Goal: Task Accomplishment & Management: Use online tool/utility

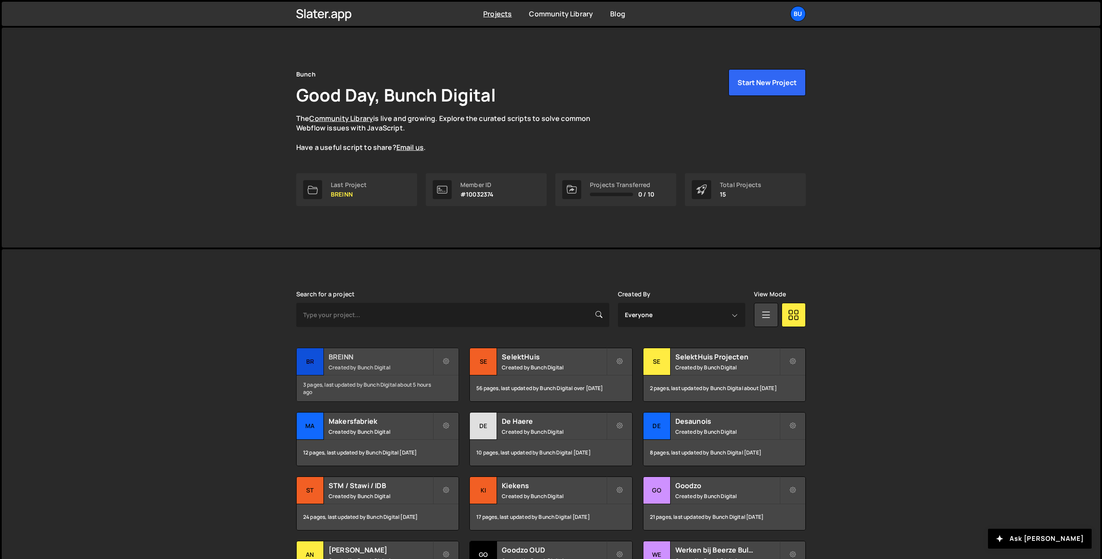
click at [387, 367] on small "Created by Bunch Digital" at bounding box center [381, 367] width 104 height 7
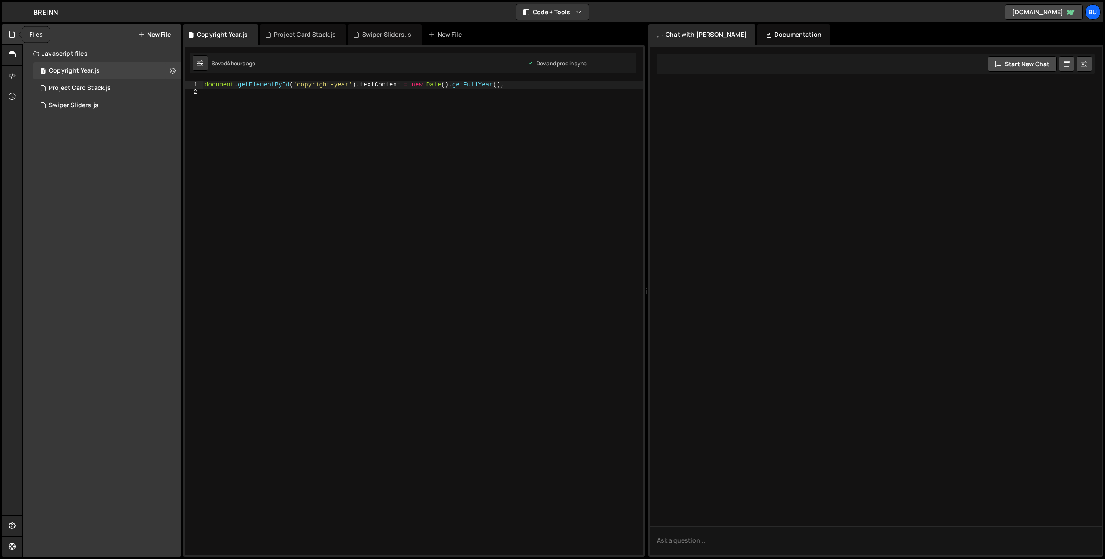
click at [12, 34] on icon at bounding box center [12, 33] width 7 height 9
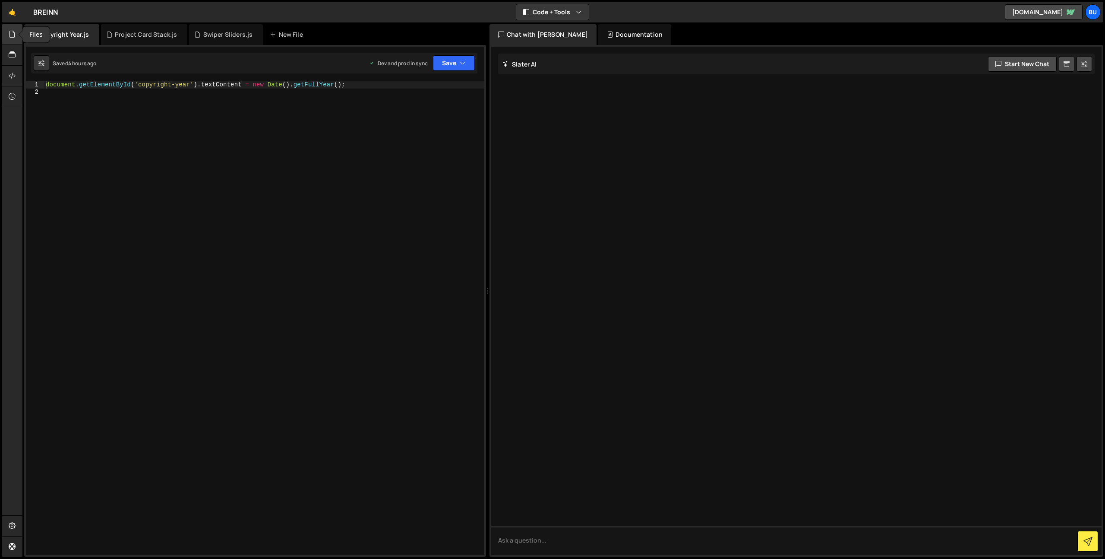
click at [11, 37] on icon at bounding box center [12, 33] width 7 height 9
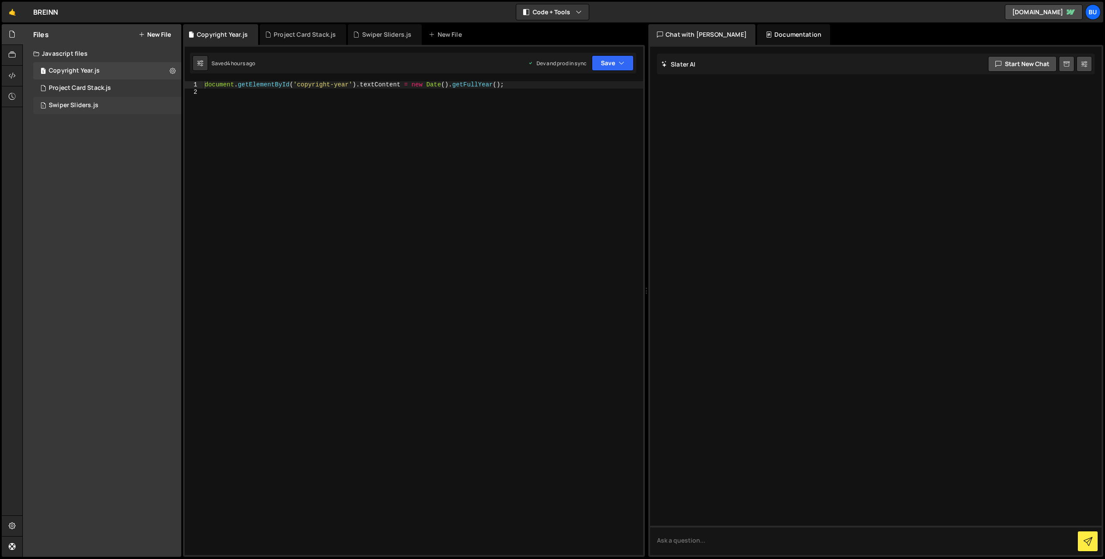
click at [76, 105] on div "Swiper Sliders.js" at bounding box center [74, 105] width 50 height 8
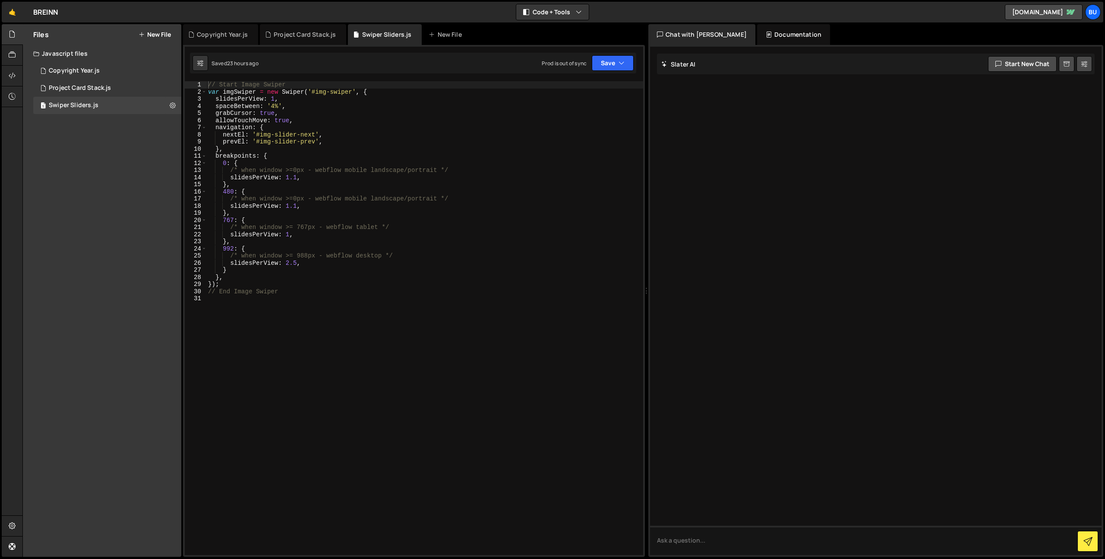
click at [332, 101] on div "// Start Image Swiper var imgSwiper = new Swiper ( '#img-swiper' , { slidesPerV…" at bounding box center [424, 325] width 437 height 488
click at [314, 88] on div "// Start Image Swiper var imgSwiper = new Swiper ( '#img-swiper' , { slidesPerV…" at bounding box center [424, 325] width 437 height 488
click at [320, 91] on div "// Start Image Swiper var imgSwiper = new Swiper ( '.img-swiper' , { slidesPerV…" at bounding box center [424, 325] width 437 height 488
drag, startPoint x: 320, startPoint y: 90, endPoint x: 311, endPoint y: 91, distance: 8.6
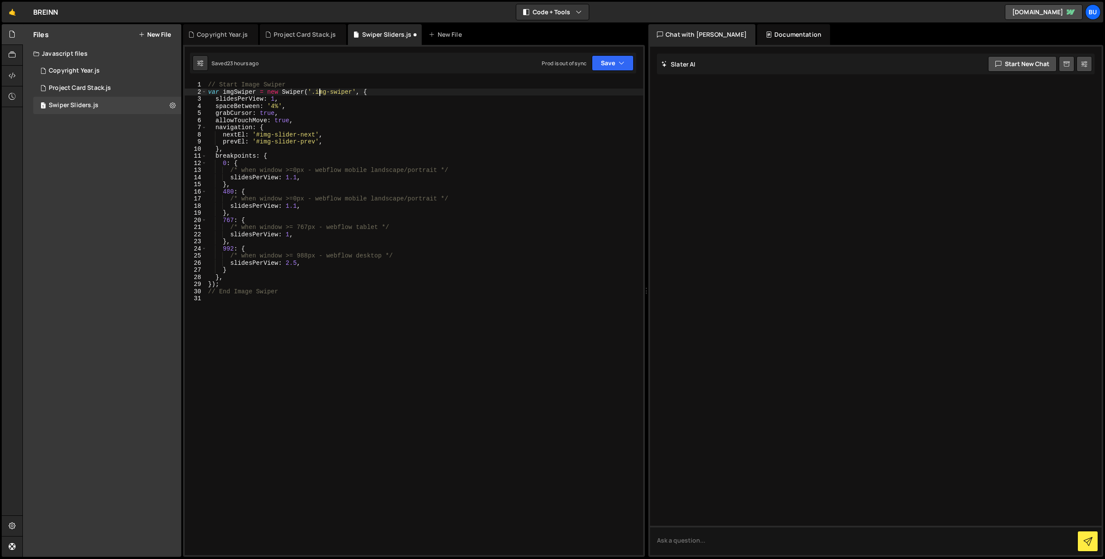
click at [320, 90] on div "// Start Image Swiper var imgSwiper = new Swiper ( '.img-swiper' , { slidesPerV…" at bounding box center [424, 325] width 437 height 488
drag, startPoint x: 614, startPoint y: 64, endPoint x: 606, endPoint y: 64, distance: 8.6
click at [614, 64] on button "Save" at bounding box center [613, 63] width 42 height 16
click at [588, 82] on div "Save to Staging S" at bounding box center [584, 84] width 90 height 9
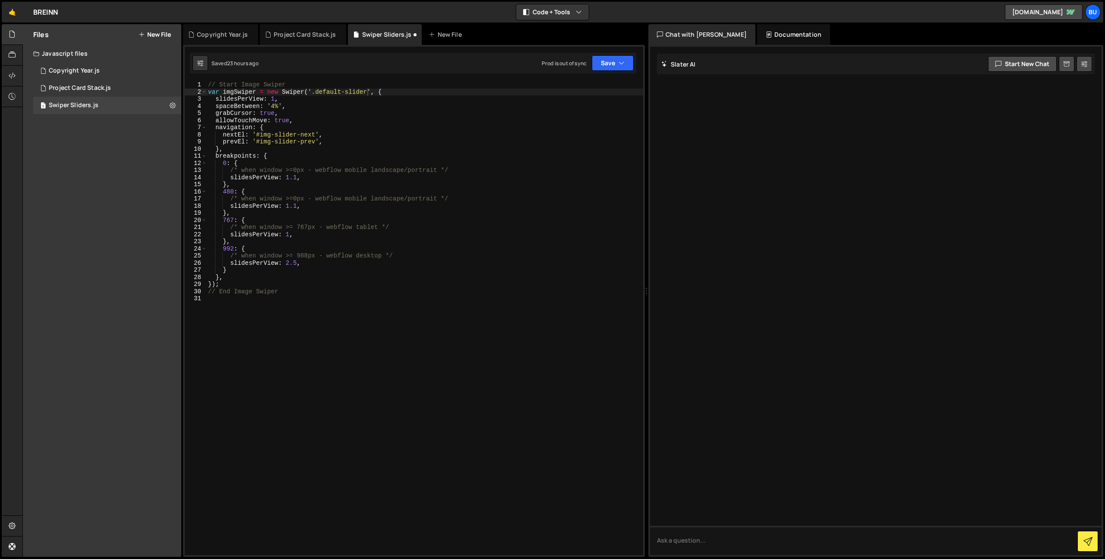
drag, startPoint x: 466, startPoint y: 121, endPoint x: 462, endPoint y: 116, distance: 6.2
click at [466, 121] on div "// Start Image Swiper var imgSwiper = new Swiper ( '.default-slider' , { slides…" at bounding box center [424, 325] width 437 height 488
click at [339, 212] on div "// Start Image Swiper var imgSwiper = new Swiper ( '.default-slider' , { slides…" at bounding box center [425, 325] width 437 height 488
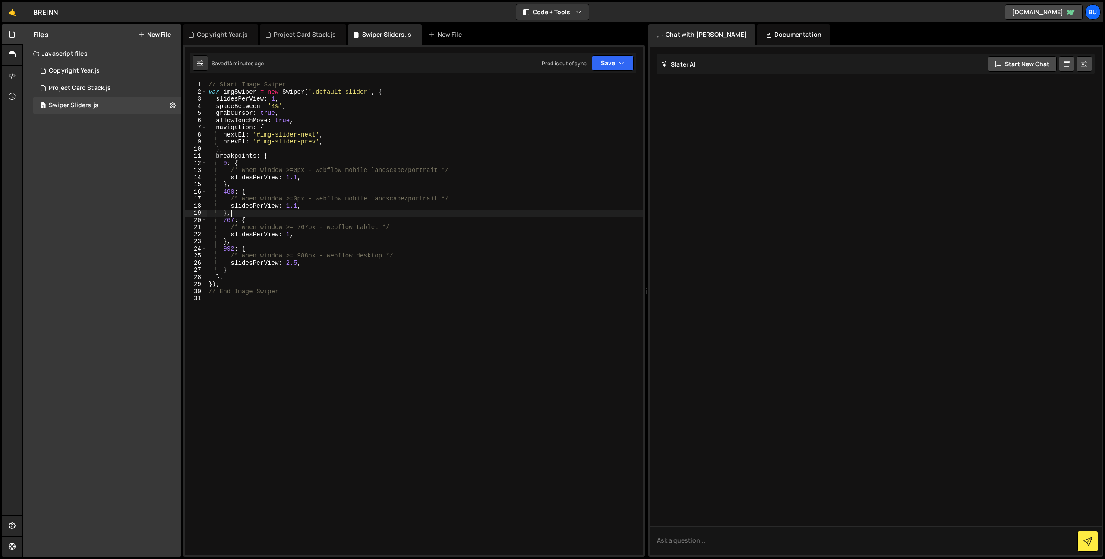
click at [373, 155] on div "// Start Image Swiper var imgSwiper = new Swiper ( '.default-slider' , { slides…" at bounding box center [425, 325] width 437 height 488
drag, startPoint x: 257, startPoint y: 134, endPoint x: 307, endPoint y: 136, distance: 50.1
click at [315, 136] on div "// Start Image Swiper var imgSwiper = new Swiper ( '.default-slider' , { slides…" at bounding box center [425, 325] width 437 height 488
paste textarea ".[DOMAIN_NAME]"
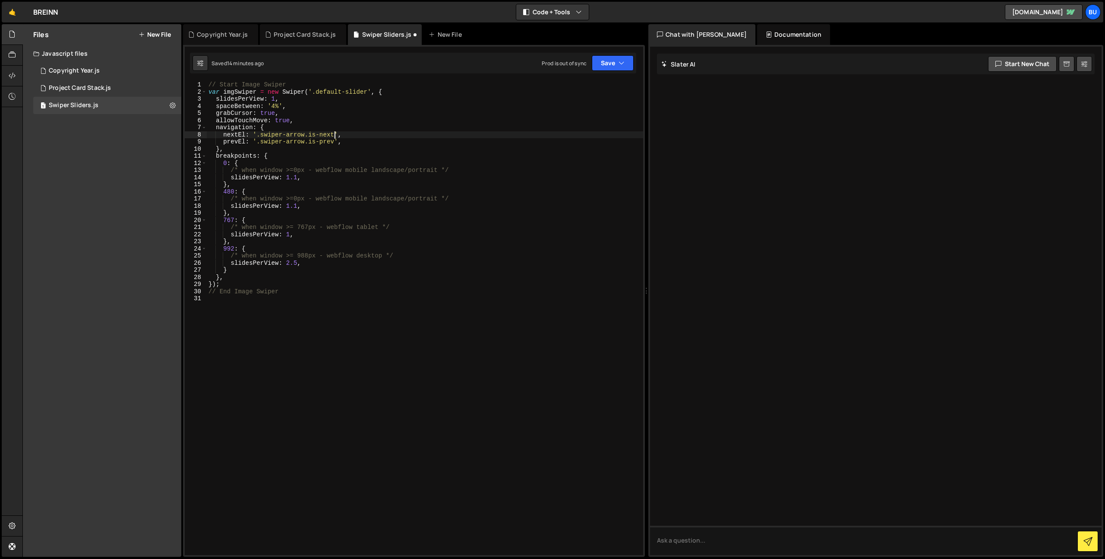
scroll to position [0, 9]
click at [608, 64] on button "Save" at bounding box center [613, 63] width 42 height 16
click at [575, 86] on div "Save to Staging S" at bounding box center [584, 84] width 90 height 9
drag, startPoint x: 614, startPoint y: 60, endPoint x: 602, endPoint y: 73, distance: 17.7
click at [614, 60] on button "Save" at bounding box center [613, 63] width 42 height 16
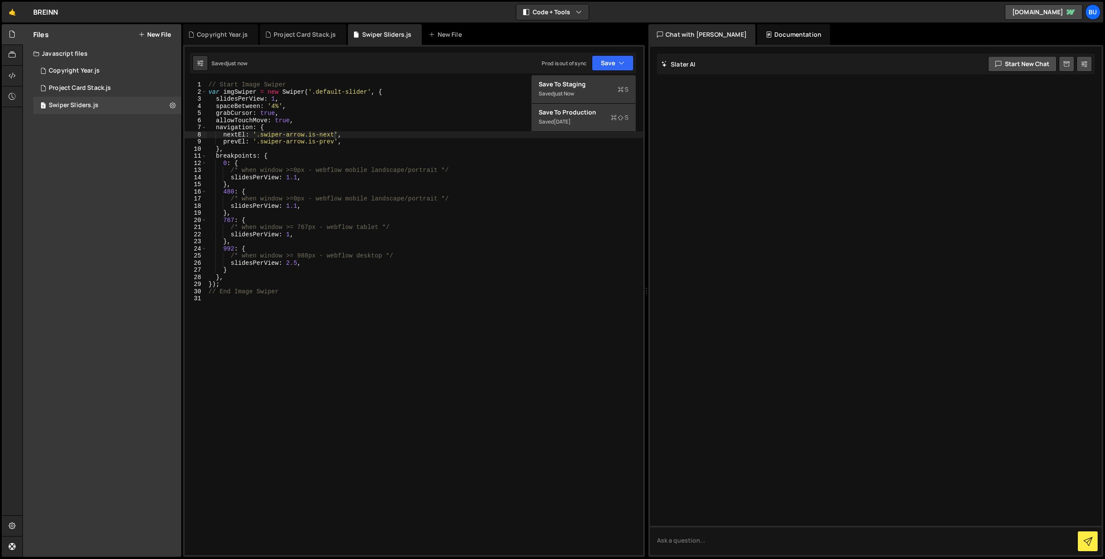
click at [467, 117] on div "// Start Image Swiper var imgSwiper = new Swiper ( '.default-slider' , { slides…" at bounding box center [425, 325] width 437 height 488
click at [370, 98] on div "// Start Image Swiper var imgSwiper = new Swiper ( '.default-slider' , { slides…" at bounding box center [425, 325] width 437 height 488
drag, startPoint x: 233, startPoint y: 301, endPoint x: 176, endPoint y: -3, distance: 308.8
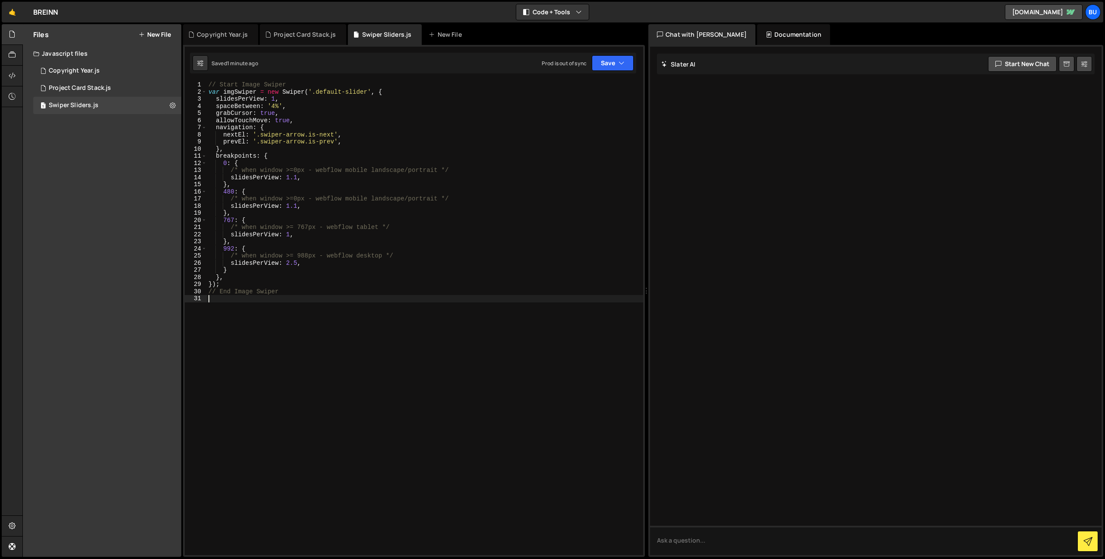
click at [176, 0] on html "Projects [GEOGRAPHIC_DATA] Blog Bu Projects Your Teams Invite team member Accou…" at bounding box center [552, 279] width 1105 height 559
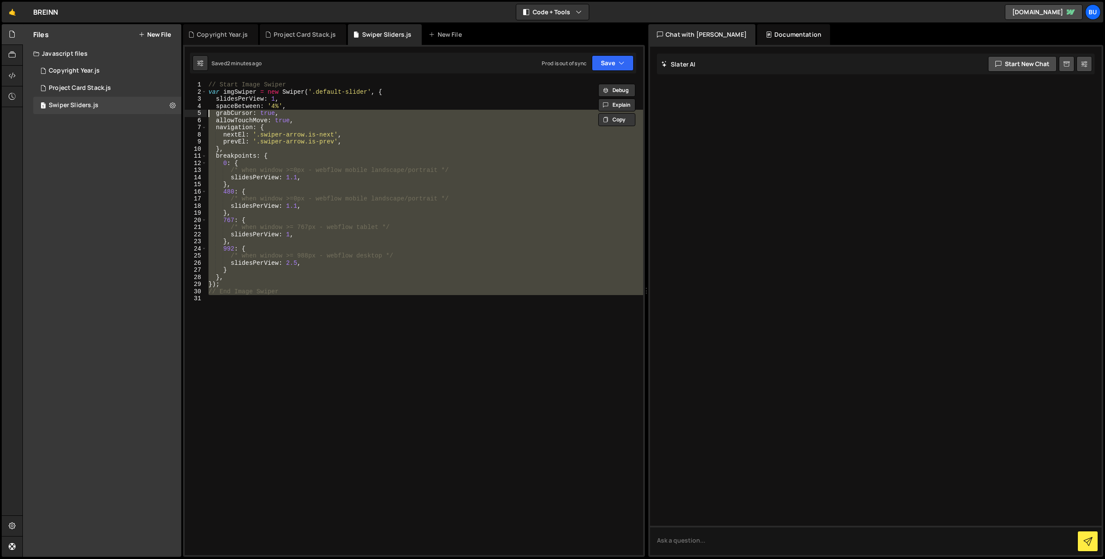
drag, startPoint x: 226, startPoint y: 283, endPoint x: 131, endPoint y: 3, distance: 295.6
click at [131, 3] on div "Hold on a sec... Are you certain you wish to leave this page? Any changes you'v…" at bounding box center [552, 279] width 1105 height 559
type textarea "// Start Image Swiper var imgSwiper = new Swiper('.default-slider', {"
paste textarea
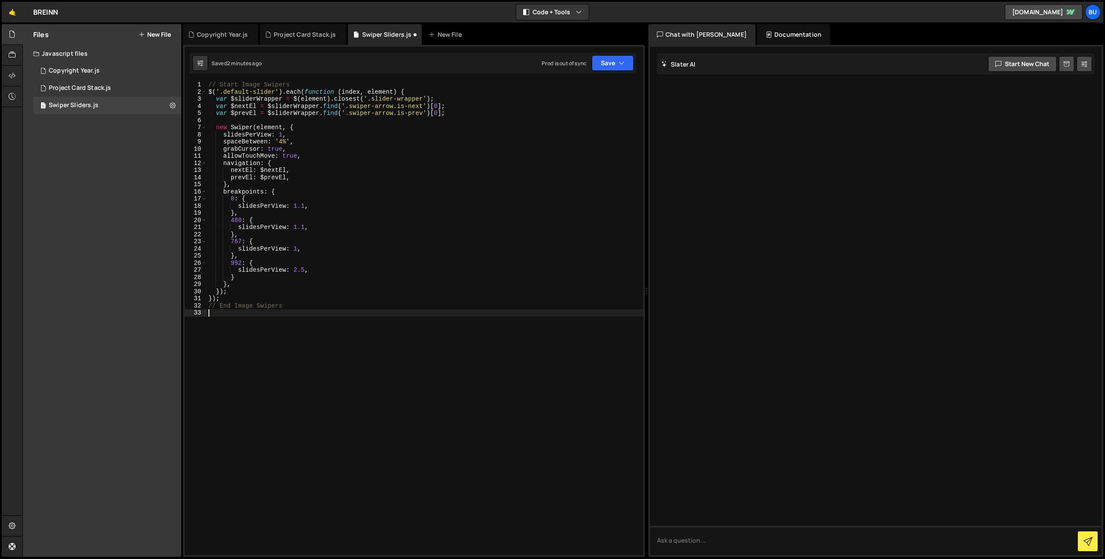
scroll to position [0, 0]
drag, startPoint x: 614, startPoint y: 61, endPoint x: 605, endPoint y: 65, distance: 10.4
click at [614, 61] on button "Save" at bounding box center [613, 63] width 42 height 16
click at [590, 84] on div "Save to Staging S" at bounding box center [584, 84] width 90 height 9
click at [348, 105] on div "// Start Image Swipers $ ( '.default-slider' ) . each ( function ( index , elem…" at bounding box center [425, 325] width 437 height 488
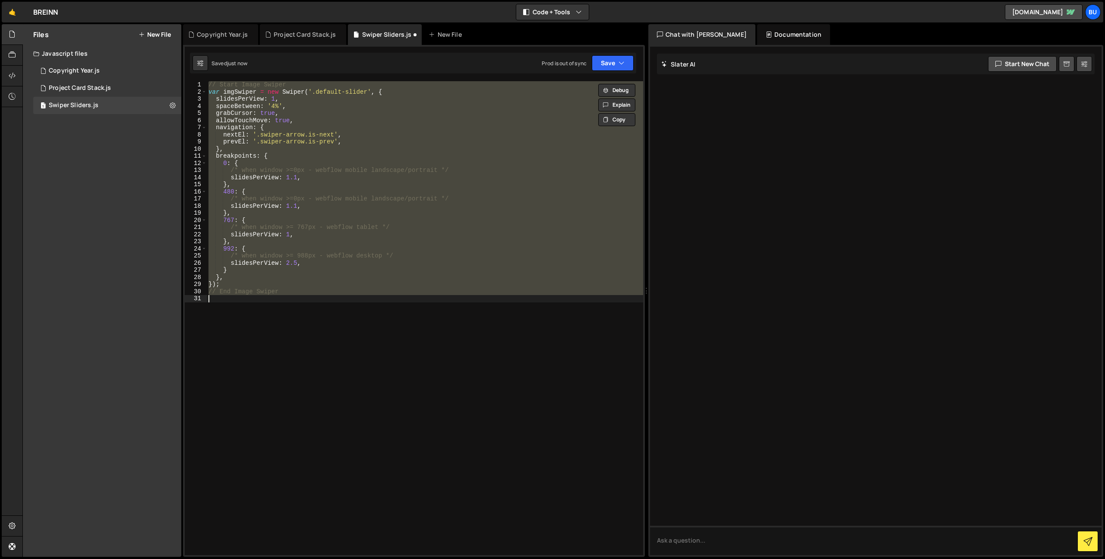
click at [366, 260] on div "// Start Image Swiper var imgSwiper = new Swiper ( '.default-slider' , { slides…" at bounding box center [425, 318] width 437 height 474
type textarea "slidesPerView: 2.5,"
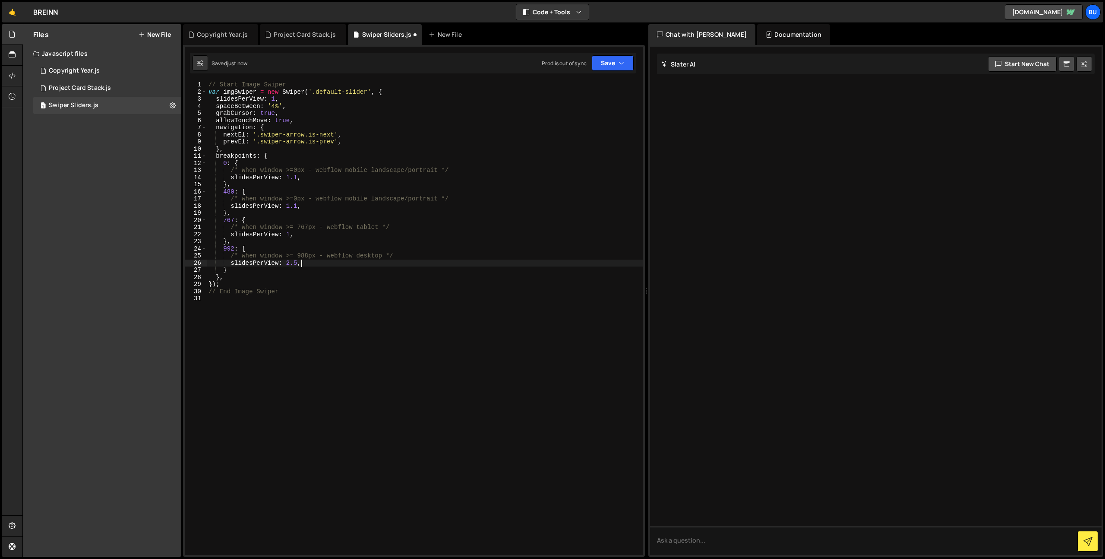
click at [254, 326] on div "// Start Image Swiper var imgSwiper = new Swiper ( '.default-slider' , { slides…" at bounding box center [425, 325] width 437 height 488
paste textarea "$('.default-slider').each(function (index, element) {"
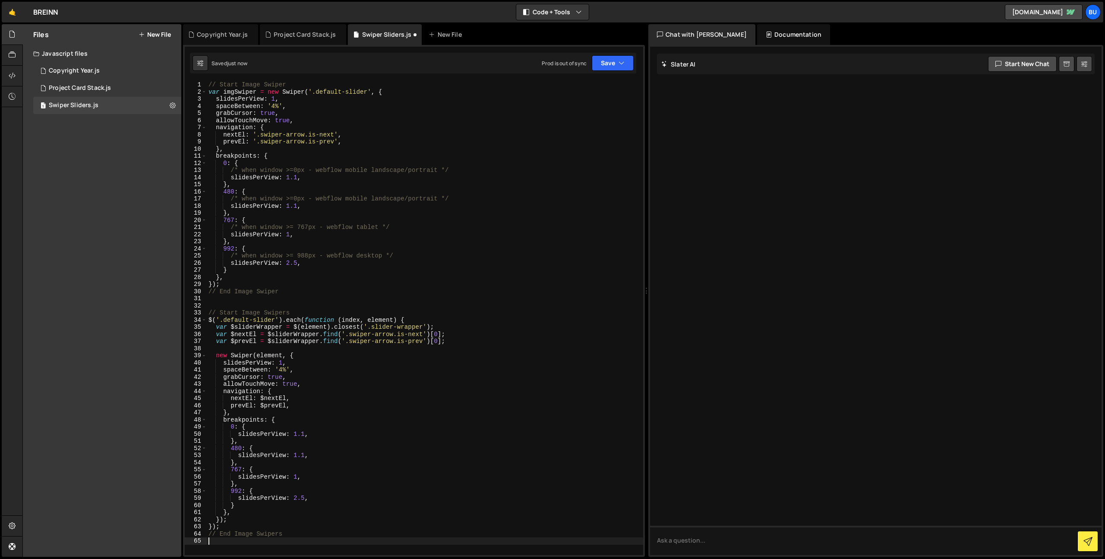
click at [440, 316] on div "// Start Image Swiper var imgSwiper = new Swiper ( '.default-slider' , { slides…" at bounding box center [425, 325] width 437 height 488
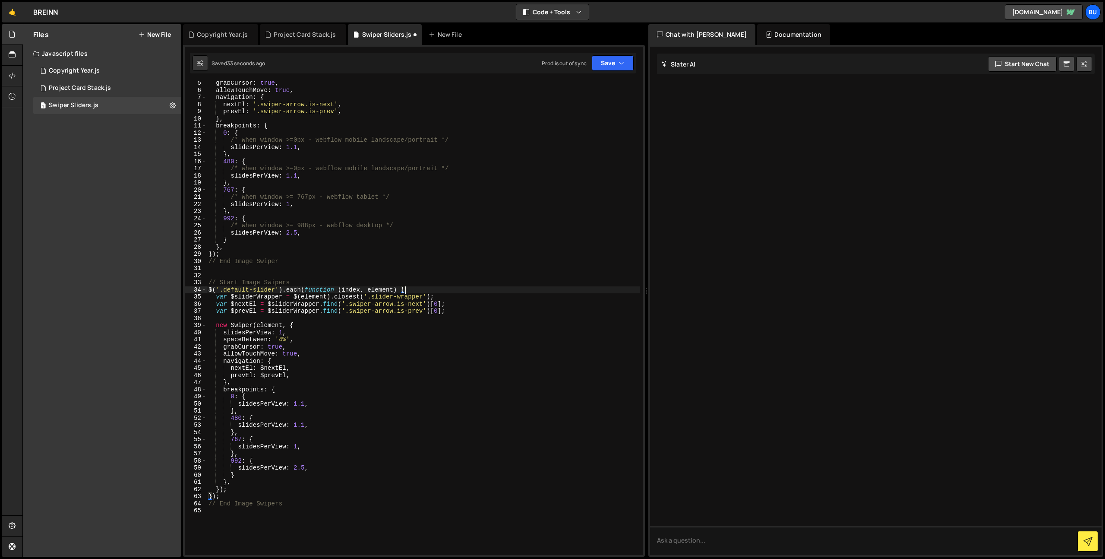
scroll to position [35, 0]
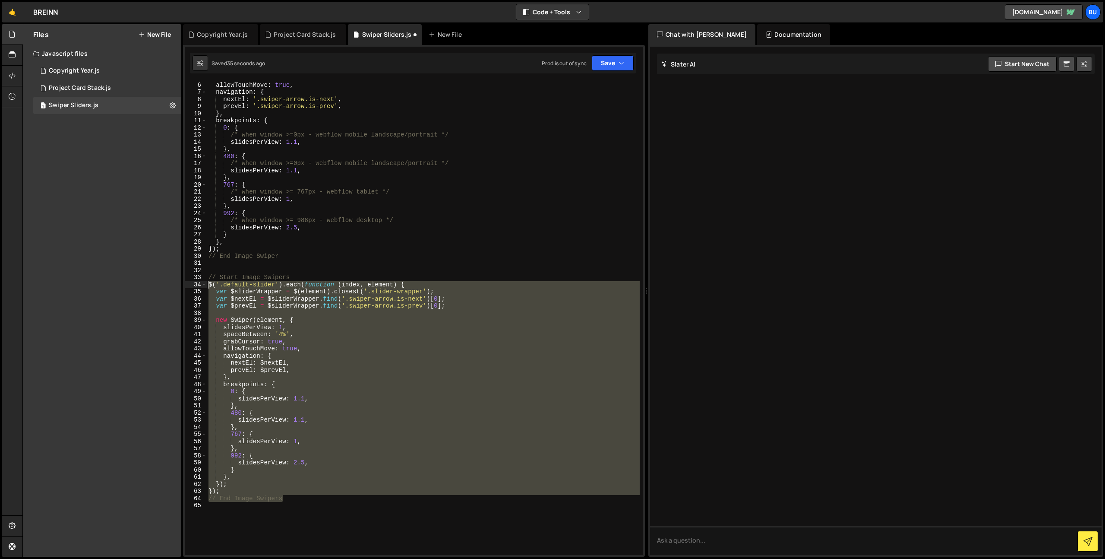
drag, startPoint x: 313, startPoint y: 500, endPoint x: 174, endPoint y: 278, distance: 261.3
click at [175, 278] on div "Files New File Javascript files 1 Copyright Year.js 0 1 Project Card Stack.js 0…" at bounding box center [563, 290] width 1083 height 533
type textarea "// Start Image Swipers $('.default-slider').each(function (index, element) {"
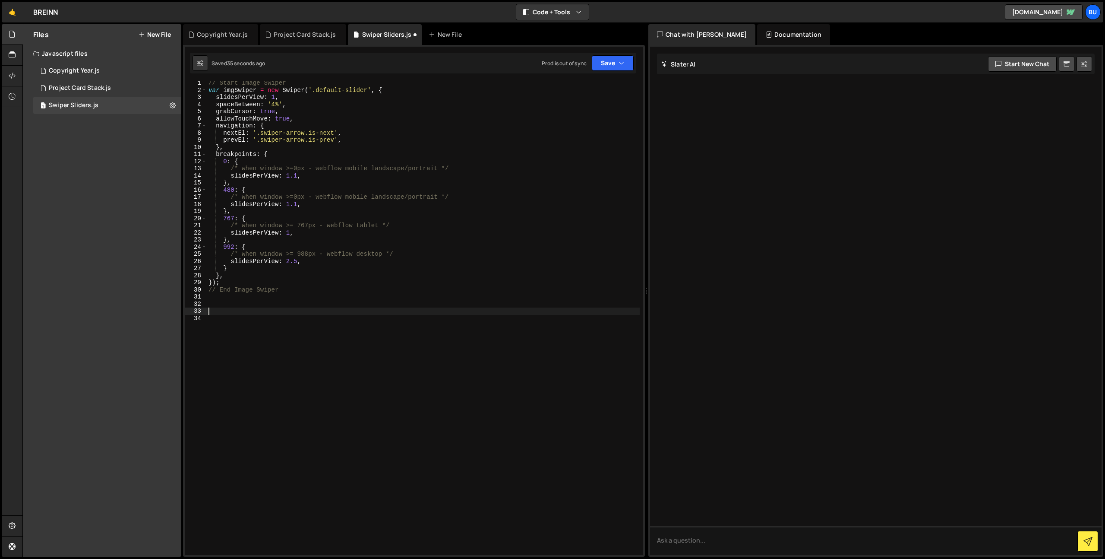
scroll to position [2, 0]
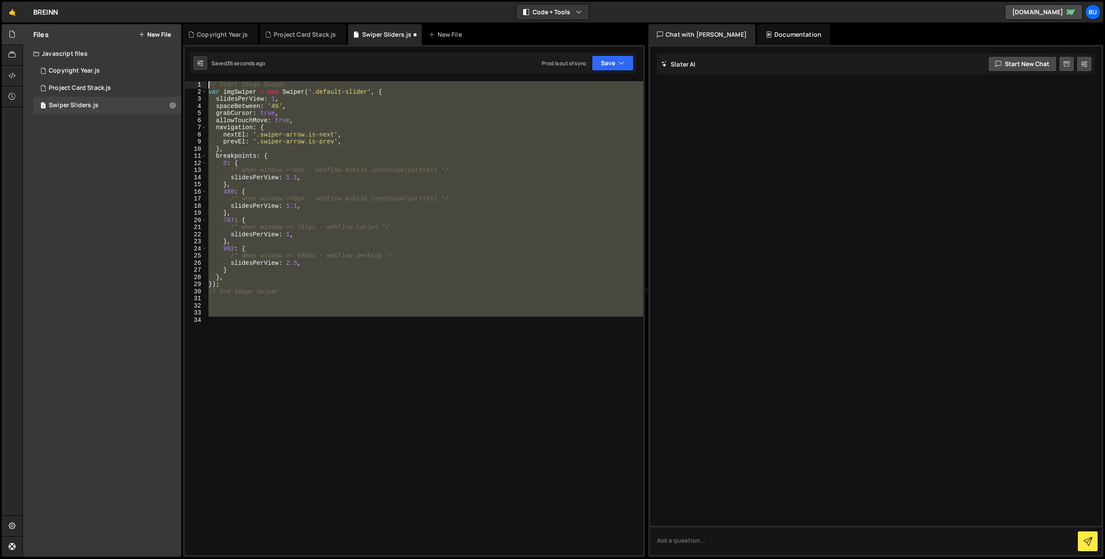
drag, startPoint x: 253, startPoint y: 322, endPoint x: 101, endPoint y: 12, distance: 344.7
click at [106, 18] on div "Hold on a sec... Are you certain you wish to leave this page? Any changes you'v…" at bounding box center [552, 279] width 1105 height 559
paste textarea "End Image Swipers"
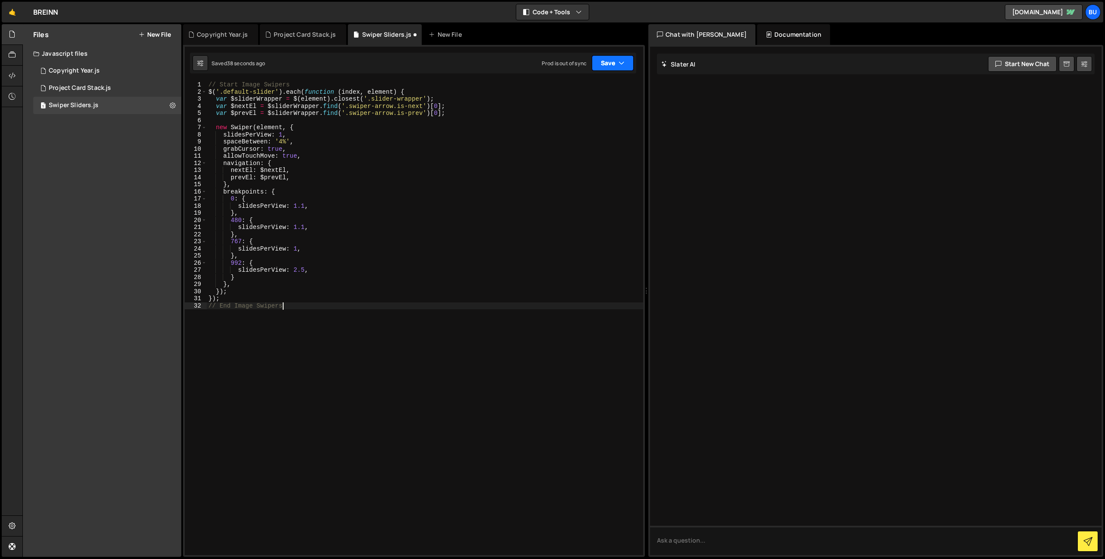
click at [620, 61] on icon "button" at bounding box center [622, 63] width 6 height 9
click at [588, 86] on div "Save to Staging S" at bounding box center [584, 84] width 90 height 9
click at [324, 117] on div "// Start Image Swipers $ ( '.default-slider' ) . each ( function ( index , elem…" at bounding box center [425, 325] width 437 height 488
click at [411, 243] on div "// Start Image Swipers $ ( '.default-slider' ) . each ( function ( index , elem…" at bounding box center [425, 325] width 437 height 488
click at [355, 300] on div "// Start Image Swipers $ ( '.default-slider' ) . each ( function ( index , elem…" at bounding box center [425, 325] width 437 height 488
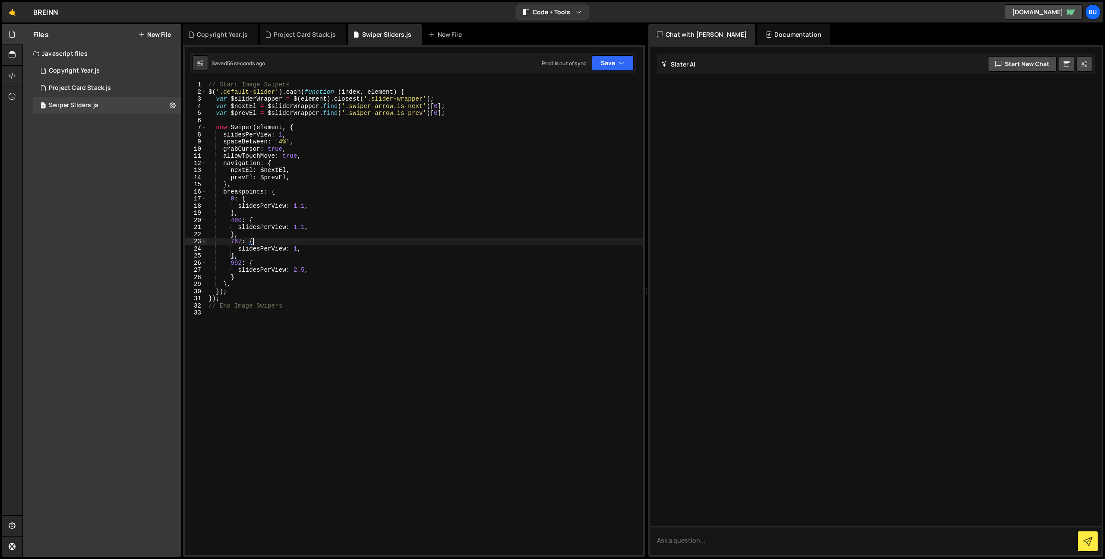
type textarea "}); // End Image Swipers"
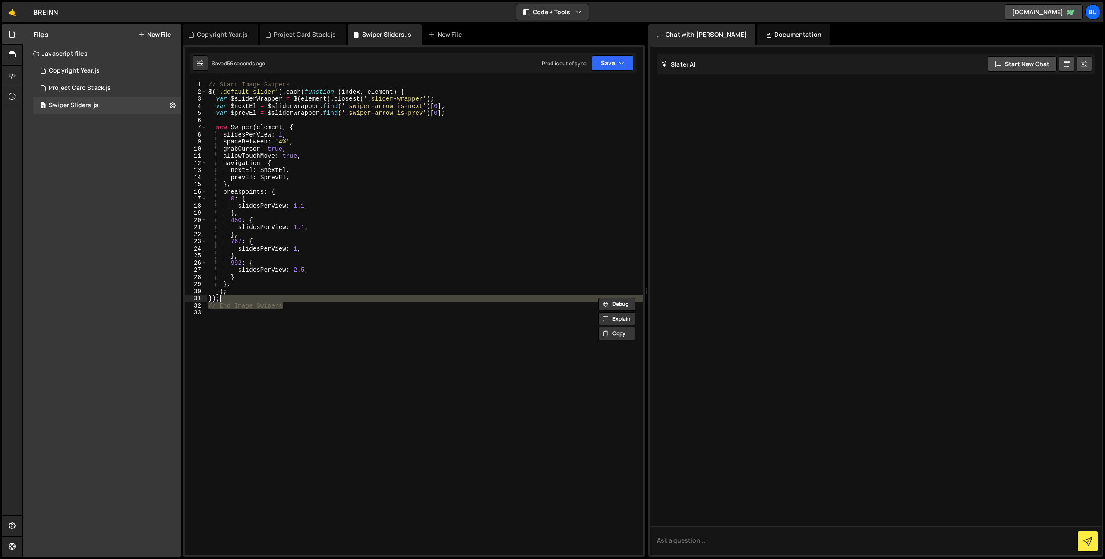
click at [327, 337] on div "// Start Image Swipers $ ( '.default-slider' ) . each ( function ( index , elem…" at bounding box center [425, 325] width 437 height 488
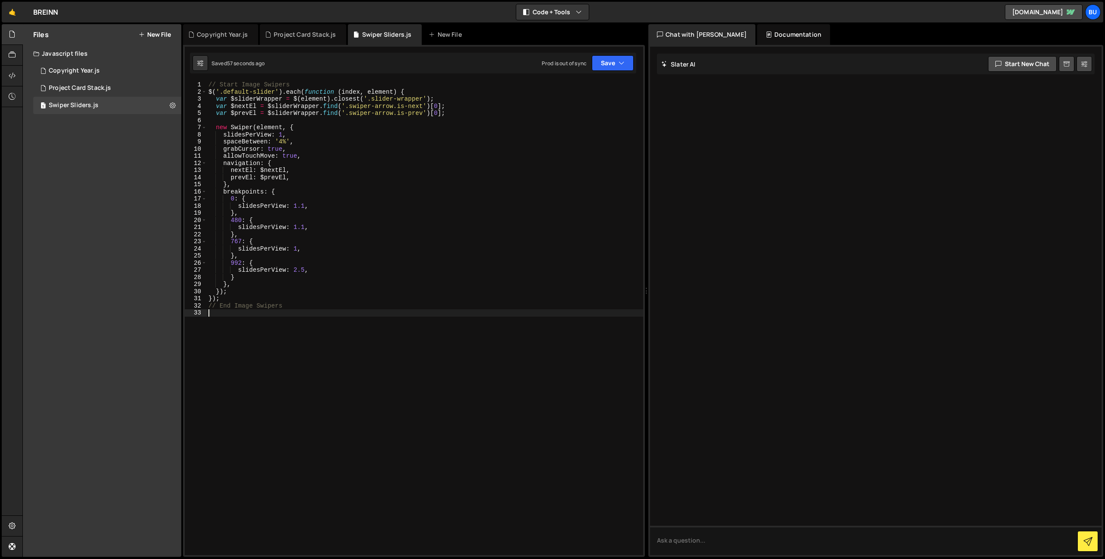
click at [301, 366] on div "// Start Image Swipers $ ( '.default-slider' ) . each ( function ( index , elem…" at bounding box center [425, 325] width 437 height 488
type textarea "}); // End Image Swipers"
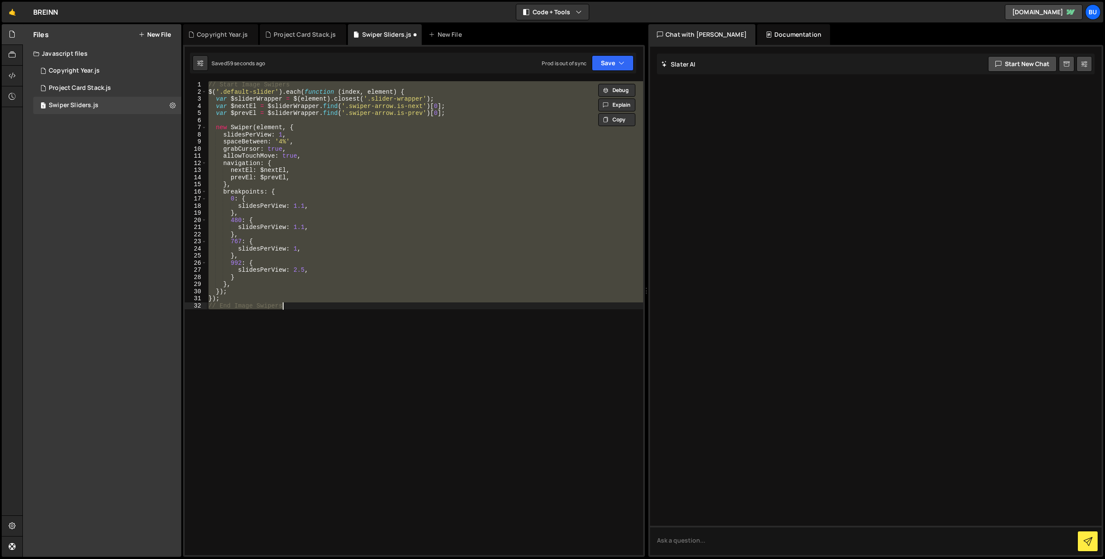
type textarea "// End Image Swipers"
drag, startPoint x: 319, startPoint y: 329, endPoint x: 325, endPoint y: 315, distance: 14.9
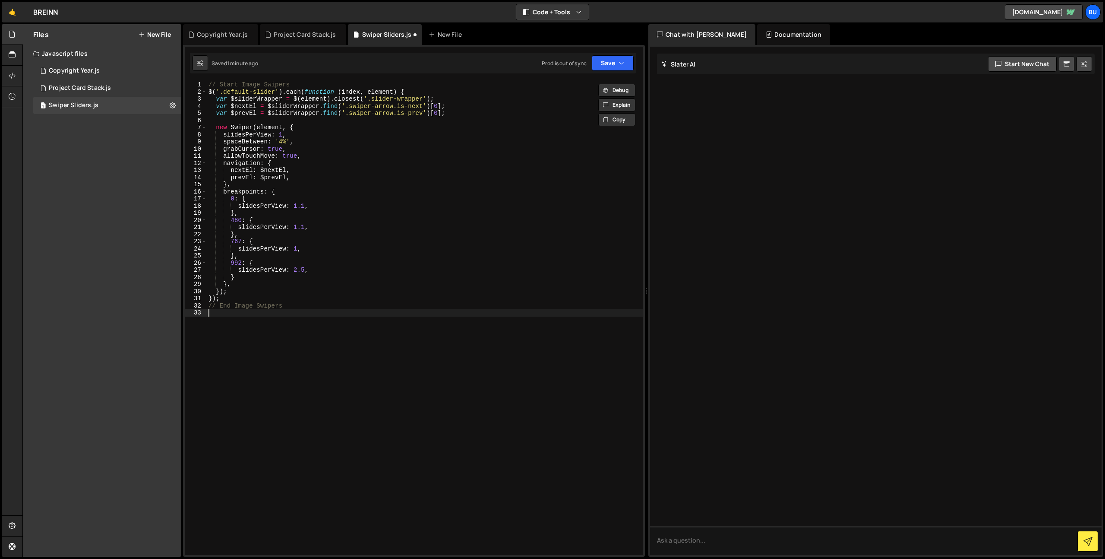
click at [339, 310] on div "// Start Image Swipers $ ( '.default-slider' ) . each ( function ( index , elem…" at bounding box center [425, 325] width 437 height 488
click at [369, 286] on div "// Start Image Swipers $ ( '.default-slider' ) . each ( function ( index , elem…" at bounding box center [425, 325] width 437 height 488
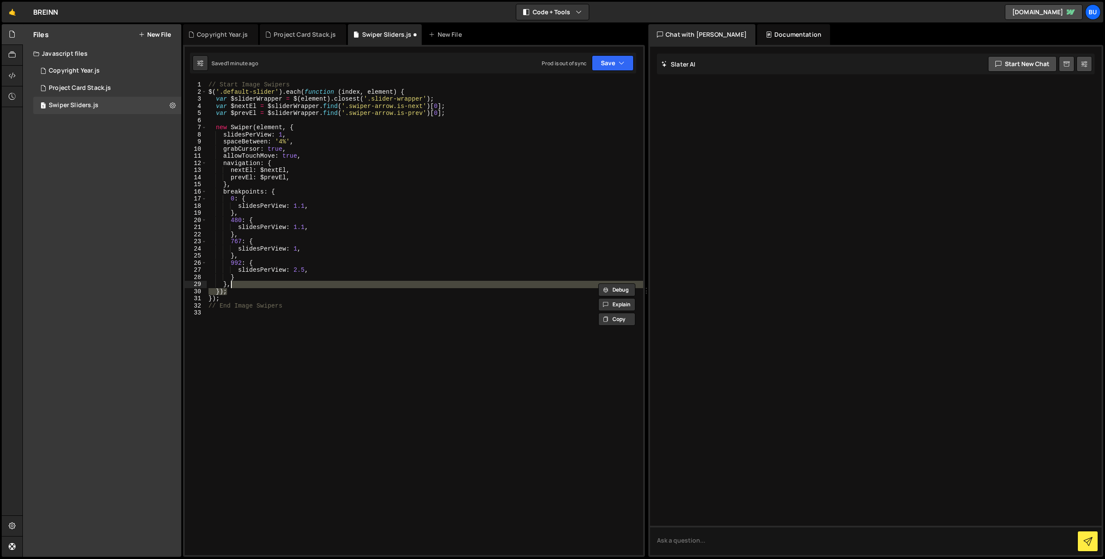
click at [331, 107] on div "// Start Image Swipers $ ( '.default-slider' ) . each ( function ( index , elem…" at bounding box center [425, 325] width 437 height 488
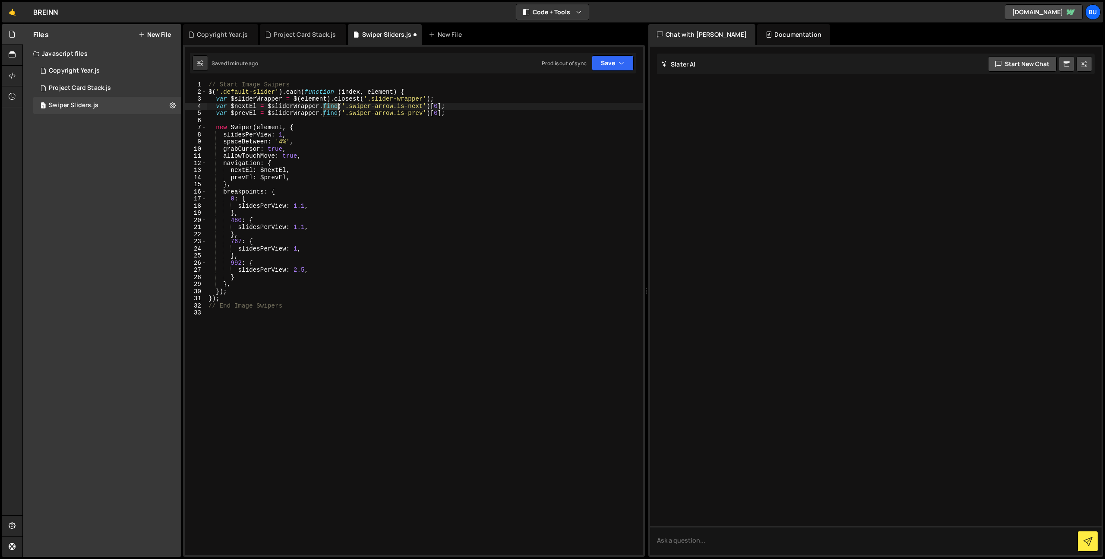
click at [331, 107] on div "// Start Image Swipers $ ( '.default-slider' ) . each ( function ( index , elem…" at bounding box center [425, 325] width 437 height 488
click at [390, 92] on div "// Start Image Swipers $ ( '.default-slider' ) . each ( function ( index , elem…" at bounding box center [425, 325] width 437 height 488
drag, startPoint x: 390, startPoint y: 92, endPoint x: 370, endPoint y: 91, distance: 20.3
click at [390, 92] on div "// Start Image Swipers $ ( '.default-slider' ) . each ( function ( index , elem…" at bounding box center [425, 325] width 437 height 488
click at [295, 99] on div "// Start Image Swipers $ ( '.default-slider' ) . each ( function ( index , elem…" at bounding box center [425, 325] width 437 height 488
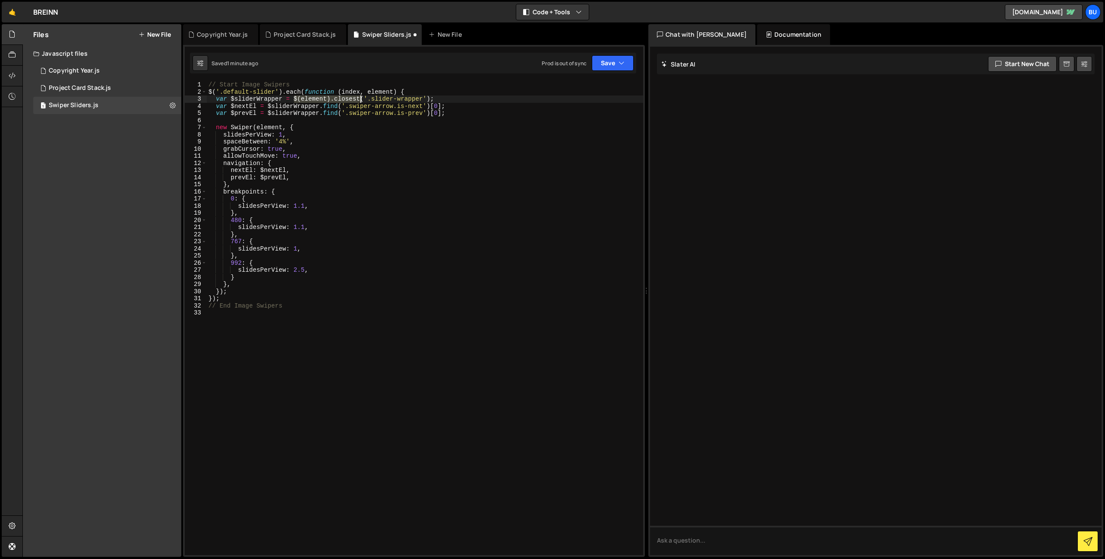
click at [361, 98] on div "// Start Image Swipers $ ( '.default-slider' ) . each ( function ( index , elem…" at bounding box center [425, 325] width 437 height 488
click at [393, 115] on div "// Start Image Swipers $ ( '.default-slider' ) . each ( function ( index , elem…" at bounding box center [425, 325] width 437 height 488
click at [351, 96] on div "// Start Image Swipers $ ( '.default-slider' ) . each ( function ( index , elem…" at bounding box center [425, 325] width 437 height 488
drag, startPoint x: 351, startPoint y: 96, endPoint x: 337, endPoint y: 97, distance: 13.4
click at [351, 96] on div "// Start Image Swipers $ ( '.default-slider' ) . each ( function ( index , elem…" at bounding box center [425, 325] width 437 height 488
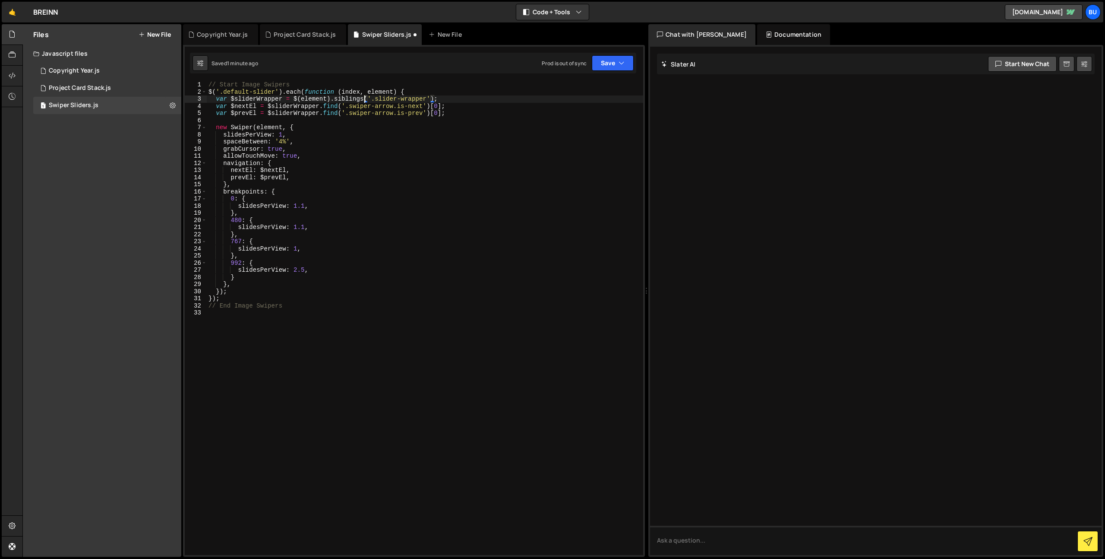
scroll to position [0, 11]
type textarea "var $sliderWrapper = $(element).siblings();"
click at [613, 66] on button "Save" at bounding box center [613, 63] width 42 height 16
click at [592, 90] on div "Saved just now" at bounding box center [584, 94] width 90 height 10
